Goal: Task Accomplishment & Management: Manage account settings

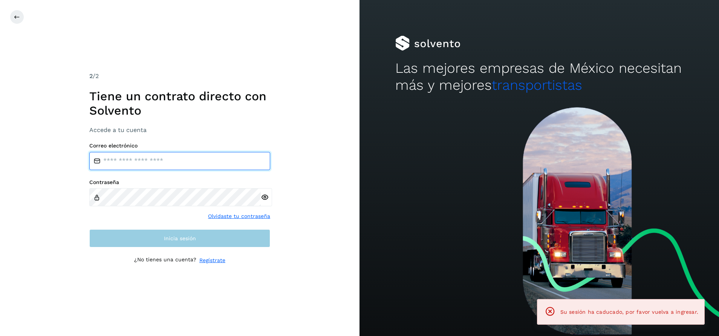
type input "**********"
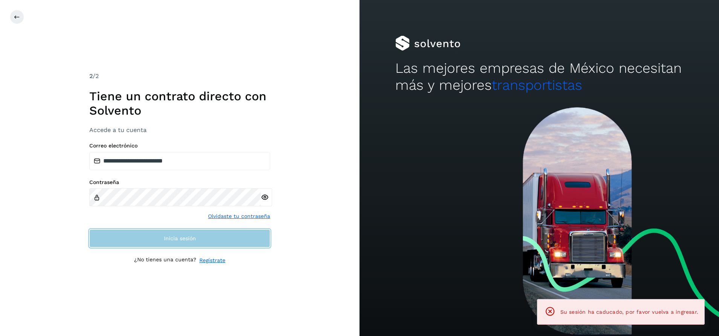
click at [219, 241] on button "Inicia sesión" at bounding box center [179, 238] width 181 height 18
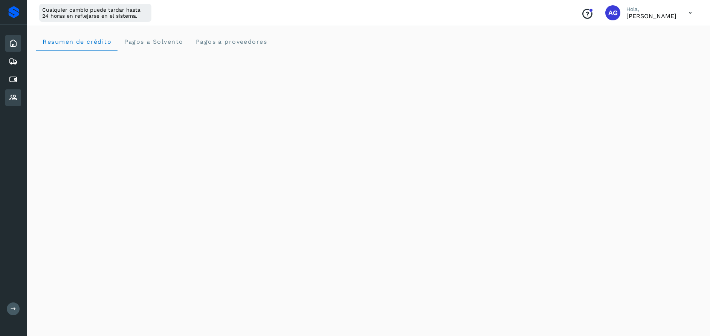
click at [14, 94] on icon at bounding box center [13, 97] width 9 height 9
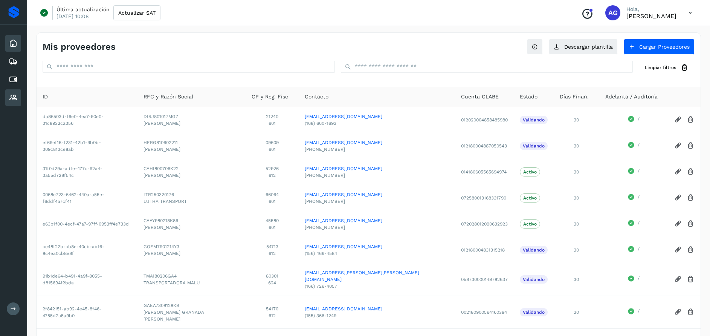
click at [11, 44] on icon at bounding box center [13, 43] width 9 height 9
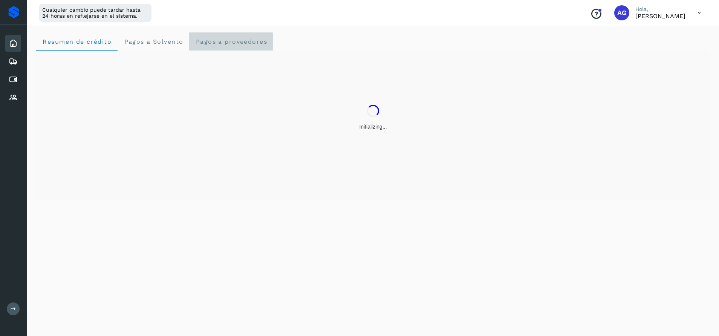
click at [244, 44] on span "Pagos a proveedores" at bounding box center [231, 41] width 72 height 7
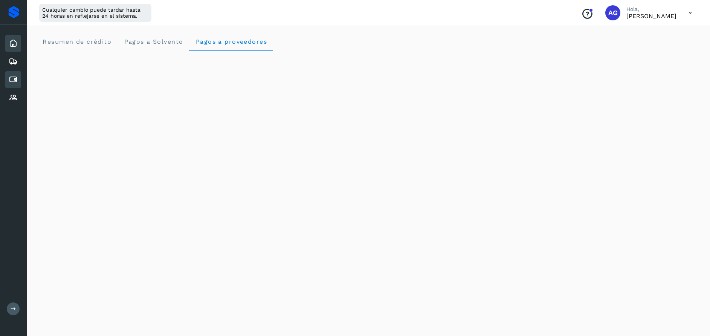
click at [17, 78] on icon at bounding box center [13, 79] width 9 height 9
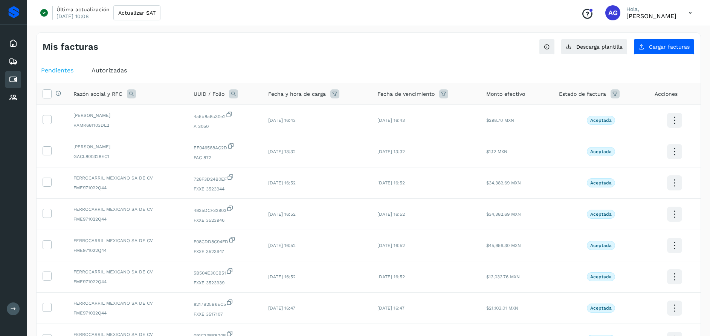
click at [103, 68] on span "Autorizadas" at bounding box center [109, 70] width 35 height 7
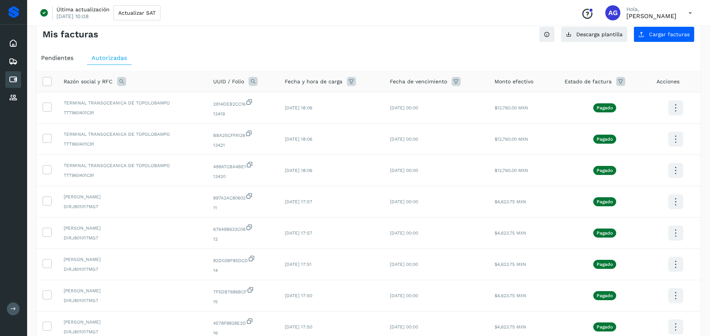
scroll to position [23, 0]
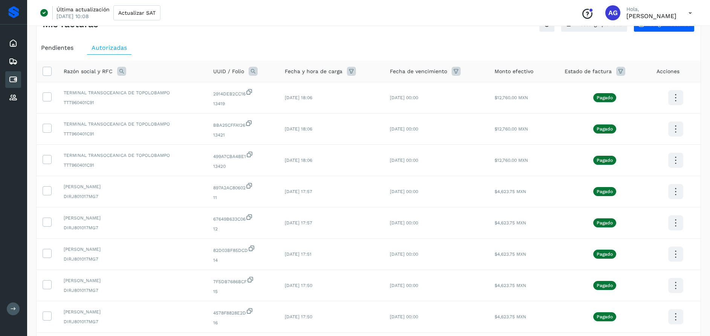
click at [122, 71] on icon at bounding box center [121, 71] width 9 height 9
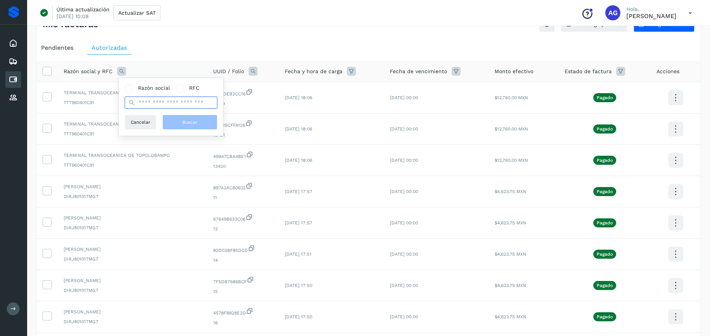
click at [167, 103] on input "text" at bounding box center [171, 102] width 93 height 12
type input "*****"
click at [190, 124] on span "Buscar" at bounding box center [189, 122] width 15 height 7
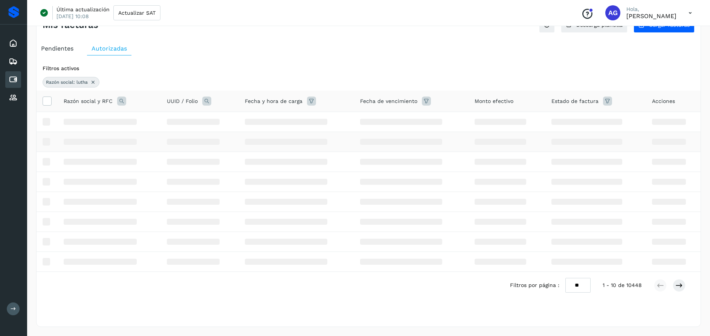
scroll to position [0, 0]
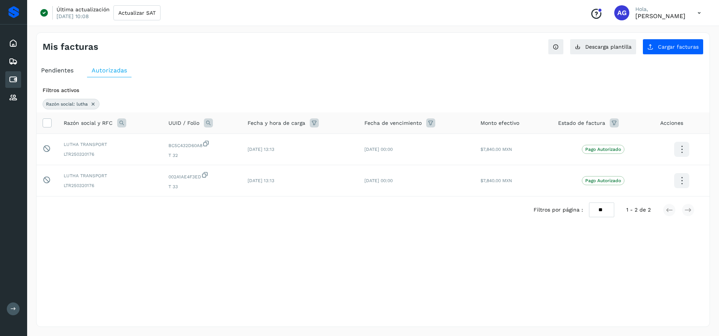
click at [93, 109] on div "Razón social: lutha" at bounding box center [71, 104] width 57 height 11
click at [95, 106] on icon at bounding box center [93, 104] width 6 height 6
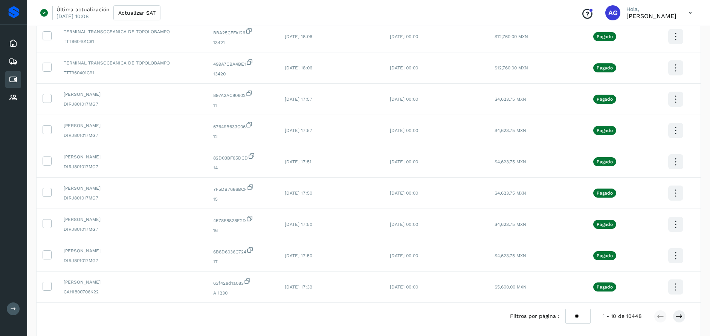
scroll to position [146, 0]
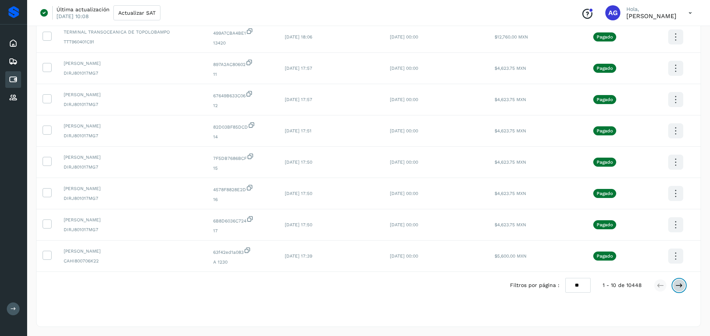
click at [681, 283] on icon at bounding box center [680, 286] width 8 height 8
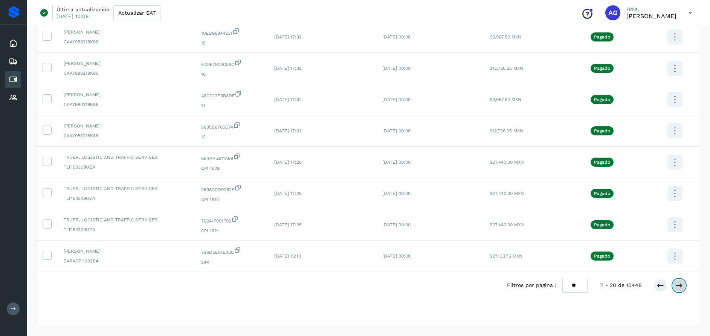
click at [680, 287] on icon at bounding box center [680, 286] width 8 height 8
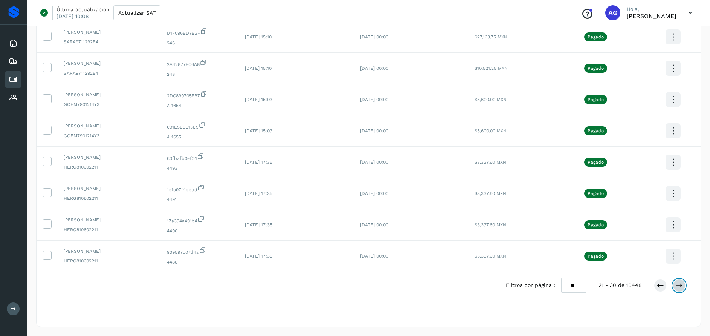
click at [679, 285] on icon at bounding box center [680, 286] width 8 height 8
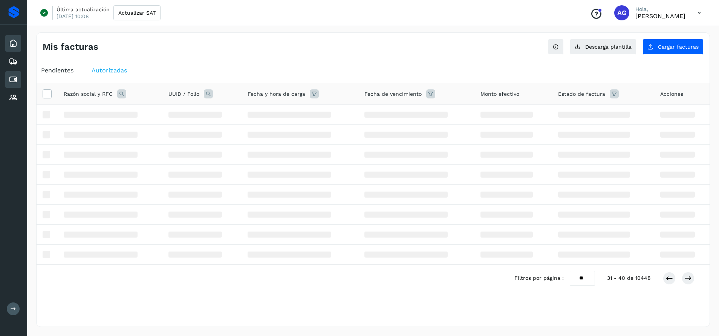
click at [14, 43] on icon at bounding box center [13, 43] width 9 height 9
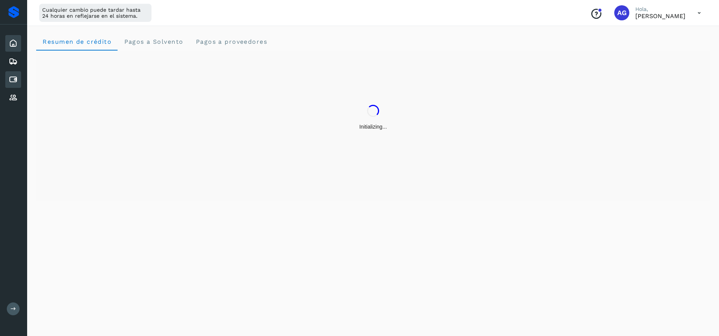
click at [12, 77] on icon at bounding box center [13, 79] width 9 height 9
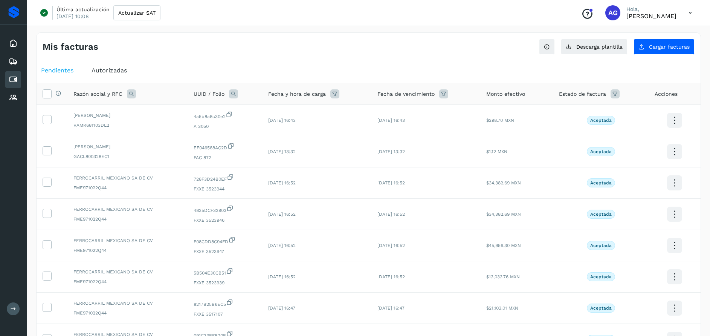
click at [616, 97] on icon at bounding box center [615, 93] width 9 height 9
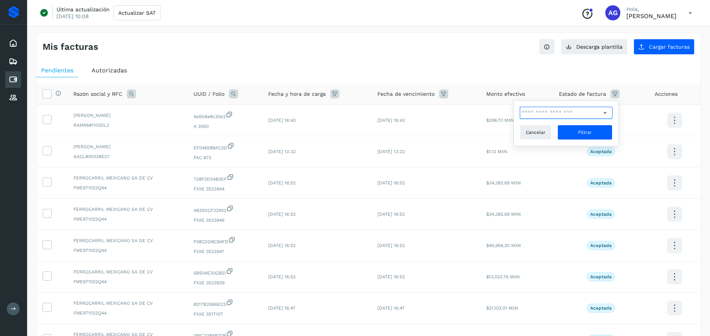
click at [576, 110] on input "text" at bounding box center [560, 113] width 81 height 12
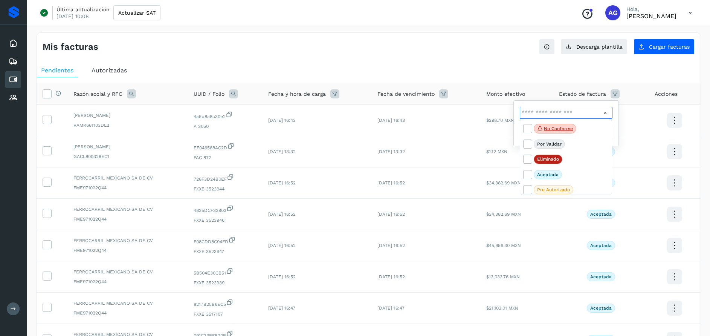
scroll to position [17, 0]
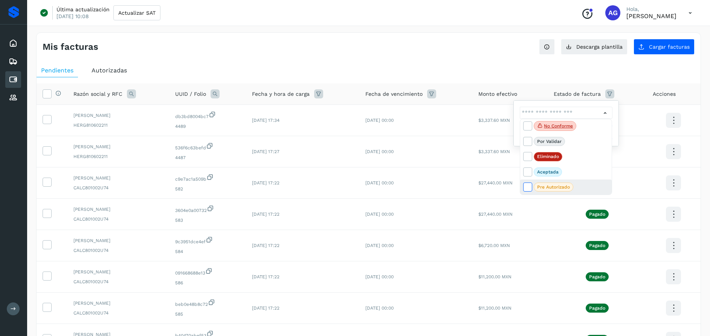
click at [528, 189] on icon at bounding box center [528, 187] width 8 height 8
type input "**********"
click at [565, 190] on span "Pre Autorizado" at bounding box center [554, 186] width 40 height 9
click at [555, 187] on p "Pre Autorizado" at bounding box center [553, 186] width 33 height 5
click at [530, 186] on icon at bounding box center [528, 187] width 8 height 8
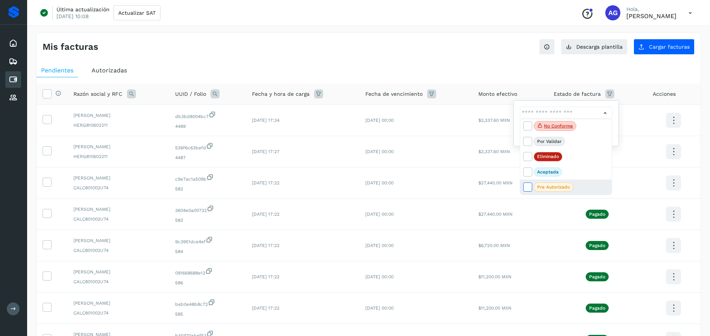
click at [530, 186] on icon at bounding box center [528, 187] width 8 height 8
type input "**********"
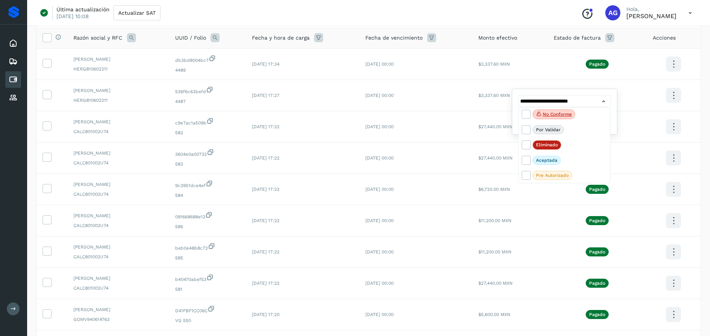
scroll to position [0, 0]
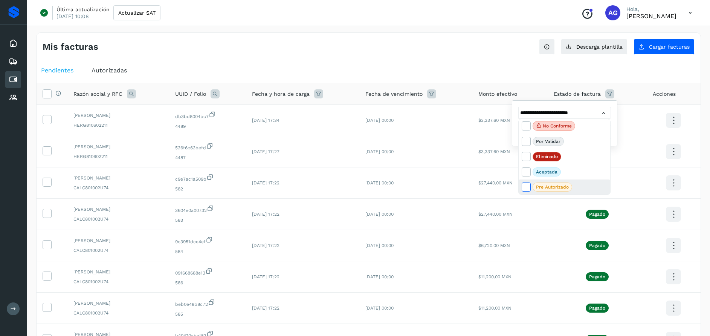
click at [528, 185] on icon at bounding box center [526, 187] width 8 height 8
type input "**********"
click at [539, 184] on p "Pre Autorizado" at bounding box center [552, 186] width 33 height 5
click at [543, 186] on p "Pre Autorizado" at bounding box center [552, 186] width 33 height 5
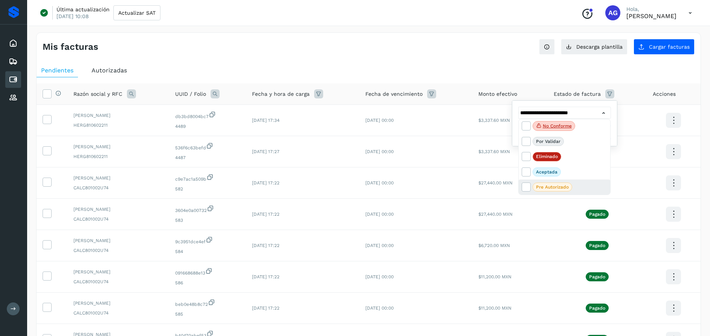
click at [544, 187] on p "Pre Autorizado" at bounding box center [552, 186] width 33 height 5
click at [544, 188] on p "Pre Autorizado" at bounding box center [552, 186] width 33 height 5
click at [616, 94] on div at bounding box center [355, 168] width 710 height 336
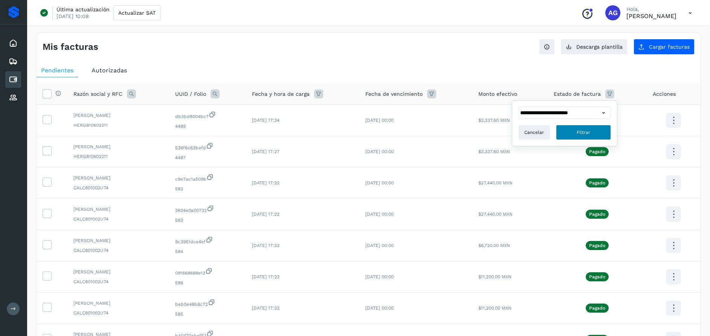
click at [589, 132] on span "Filtrar" at bounding box center [584, 132] width 14 height 7
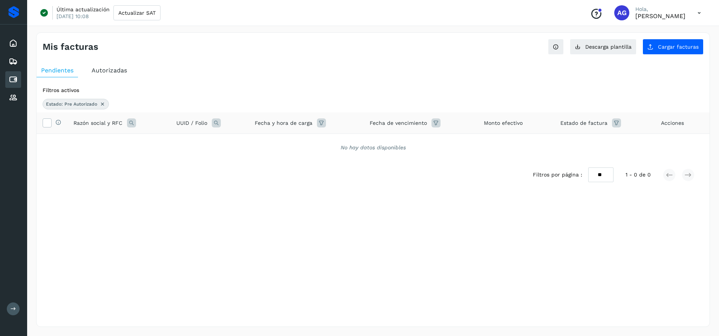
click at [614, 122] on icon at bounding box center [616, 122] width 9 height 9
click at [607, 139] on icon at bounding box center [607, 142] width 8 height 8
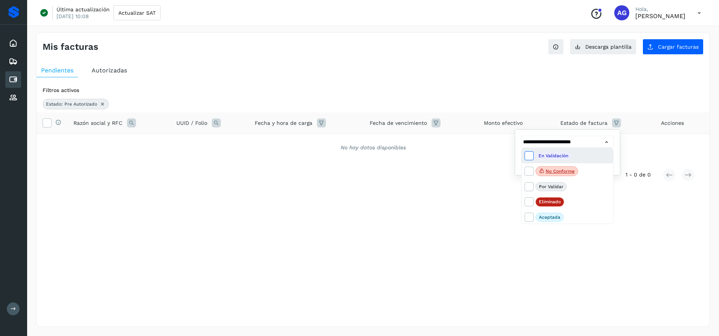
click at [529, 155] on icon at bounding box center [529, 155] width 8 height 8
click at [532, 170] on icon at bounding box center [529, 171] width 8 height 8
click at [531, 187] on icon at bounding box center [529, 186] width 8 height 8
click at [532, 202] on span at bounding box center [530, 203] width 10 height 6
click at [531, 216] on icon at bounding box center [529, 217] width 8 height 8
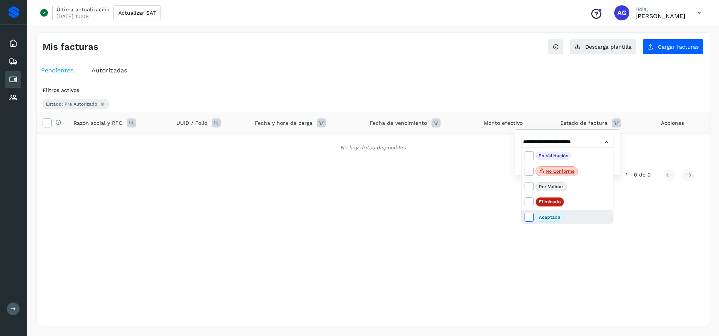
type input "**********"
click at [590, 139] on div at bounding box center [359, 168] width 719 height 336
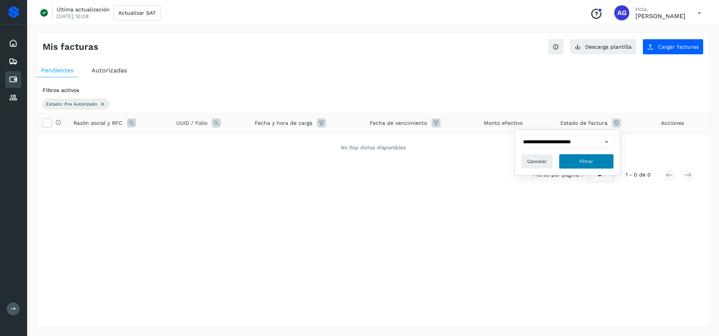
click at [584, 161] on span "Filtrar" at bounding box center [587, 161] width 14 height 7
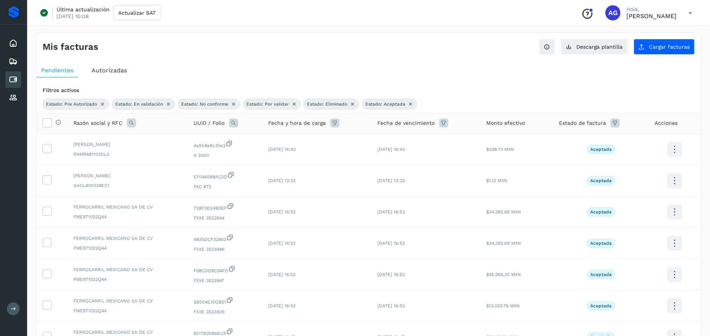
click at [73, 105] on span "Estado: Pre Autorizado" at bounding box center [71, 104] width 51 height 7
click at [13, 47] on icon at bounding box center [13, 43] width 9 height 9
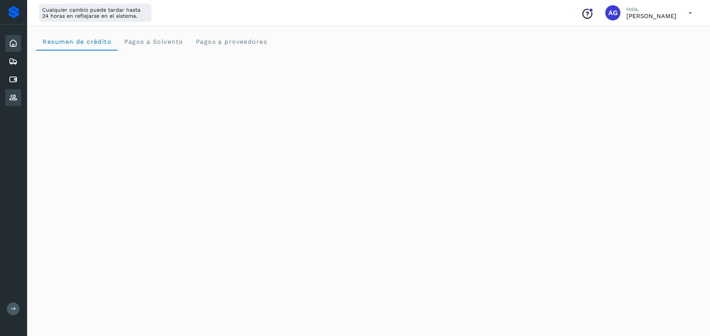
click at [12, 96] on icon at bounding box center [13, 97] width 9 height 9
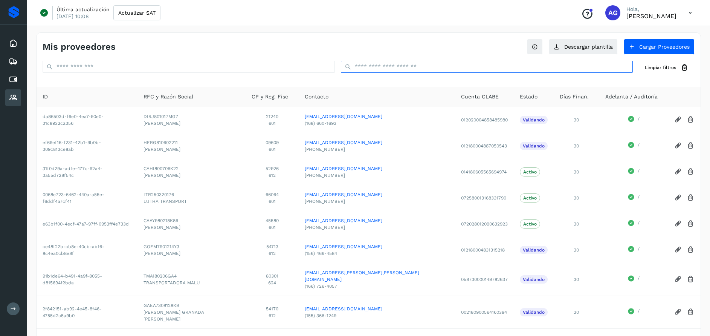
click at [369, 66] on input "text" at bounding box center [487, 67] width 292 height 12
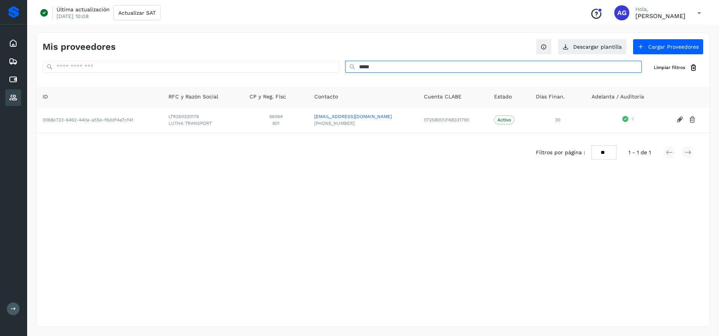
type input "*****"
click at [678, 119] on icon at bounding box center [680, 120] width 8 height 8
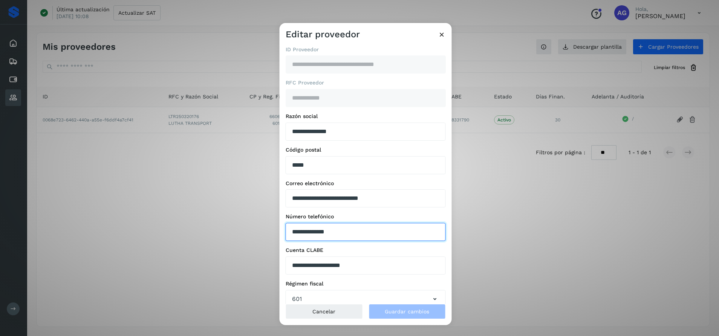
drag, startPoint x: 344, startPoint y: 231, endPoint x: 267, endPoint y: 226, distance: 77.5
click at [267, 226] on div "**********" at bounding box center [359, 168] width 719 height 336
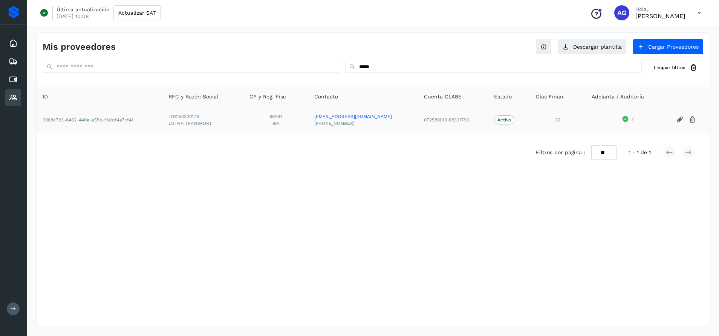
click at [682, 119] on icon at bounding box center [680, 120] width 8 height 8
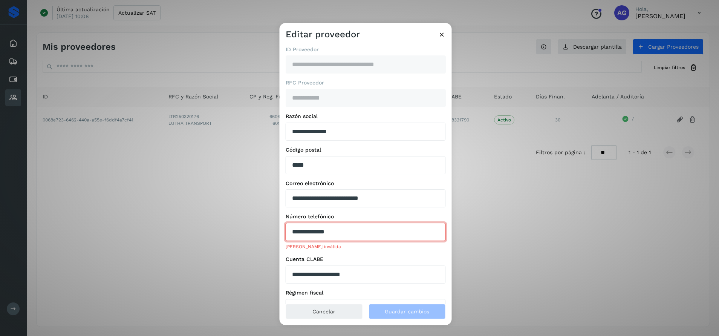
click at [342, 232] on input "**********" at bounding box center [366, 232] width 160 height 18
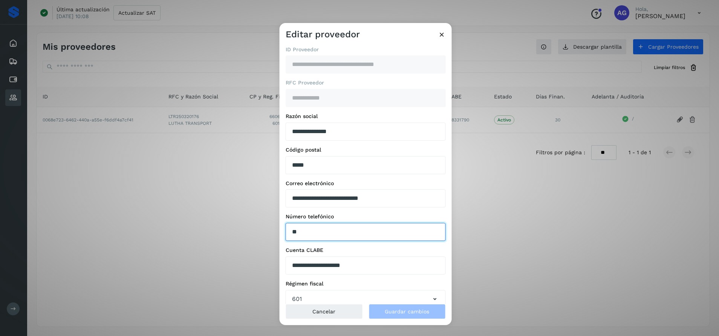
type input "*"
paste input "**********"
click at [344, 228] on input "**********" at bounding box center [366, 232] width 160 height 18
type input "*"
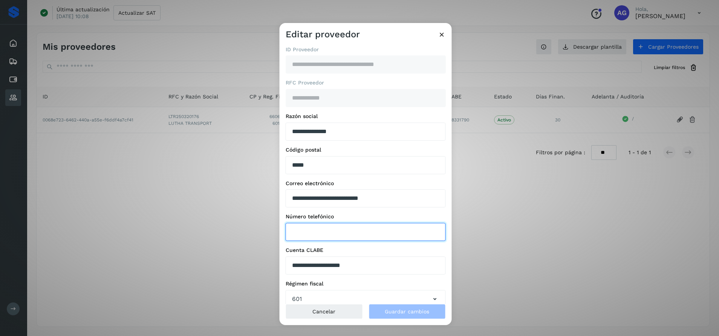
paste input "**********"
type input "*"
click at [392, 230] on input "text" at bounding box center [366, 232] width 160 height 18
paste input "**********"
type input "**********"
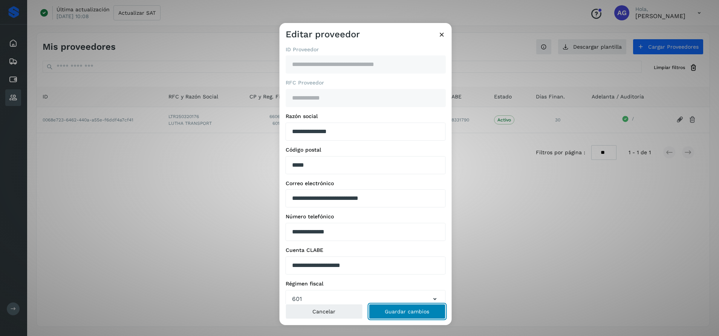
click at [419, 312] on span "Guardar cambios" at bounding box center [407, 311] width 44 height 5
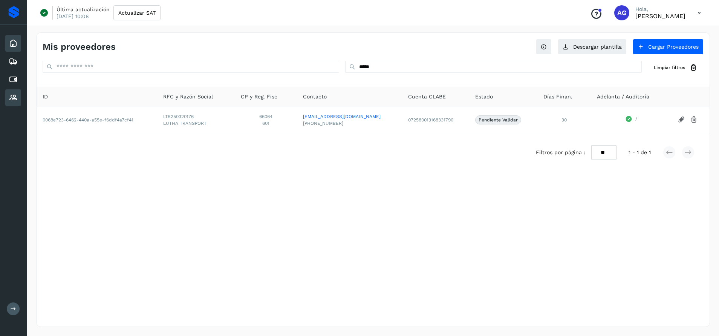
click at [14, 43] on icon at bounding box center [13, 43] width 9 height 9
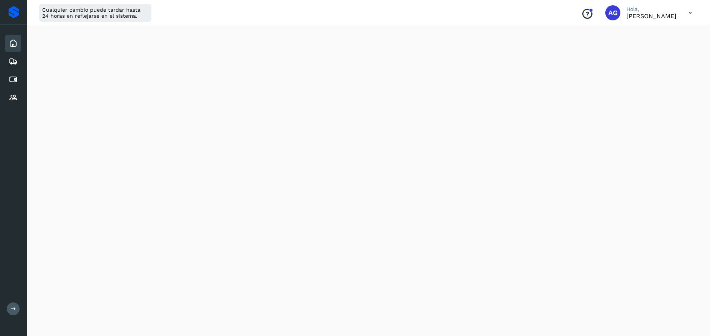
scroll to position [215, 0]
